Goal: Task Accomplishment & Management: Use online tool/utility

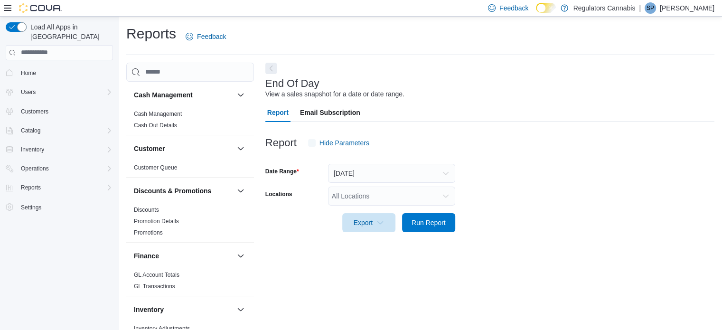
scroll to position [6, 0]
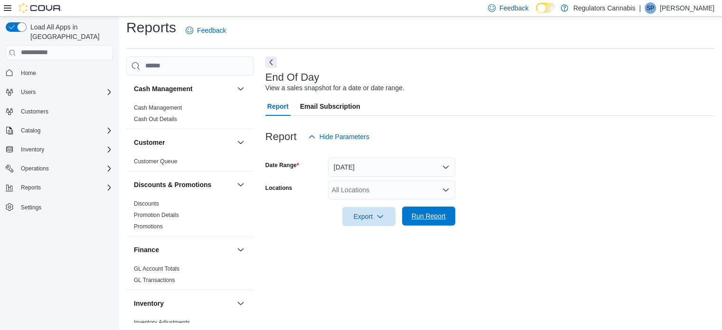
click at [440, 215] on span "Run Report" at bounding box center [429, 215] width 34 height 9
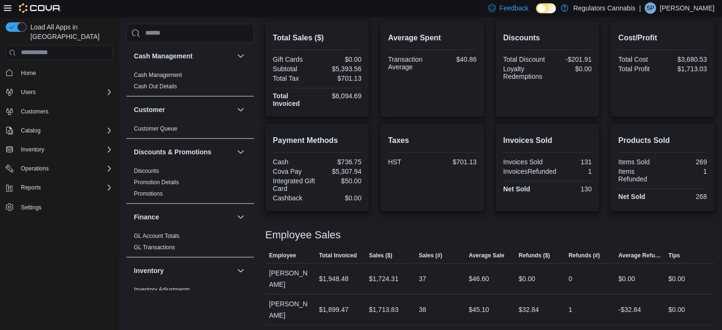
scroll to position [283, 0]
